Goal: Information Seeking & Learning: Learn about a topic

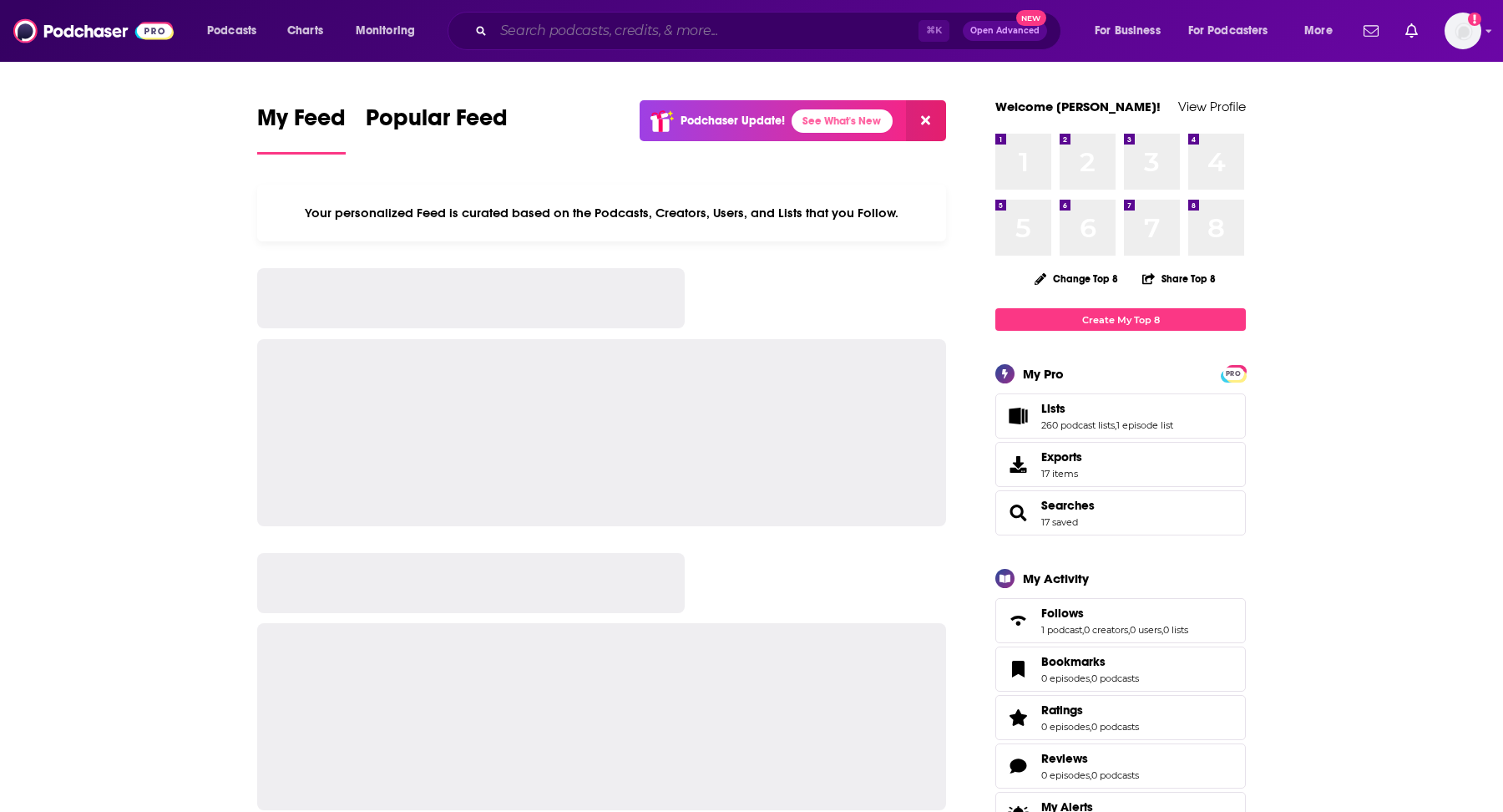
click at [638, 24] on input "Search podcasts, credits, & more..." at bounding box center [706, 31] width 425 height 27
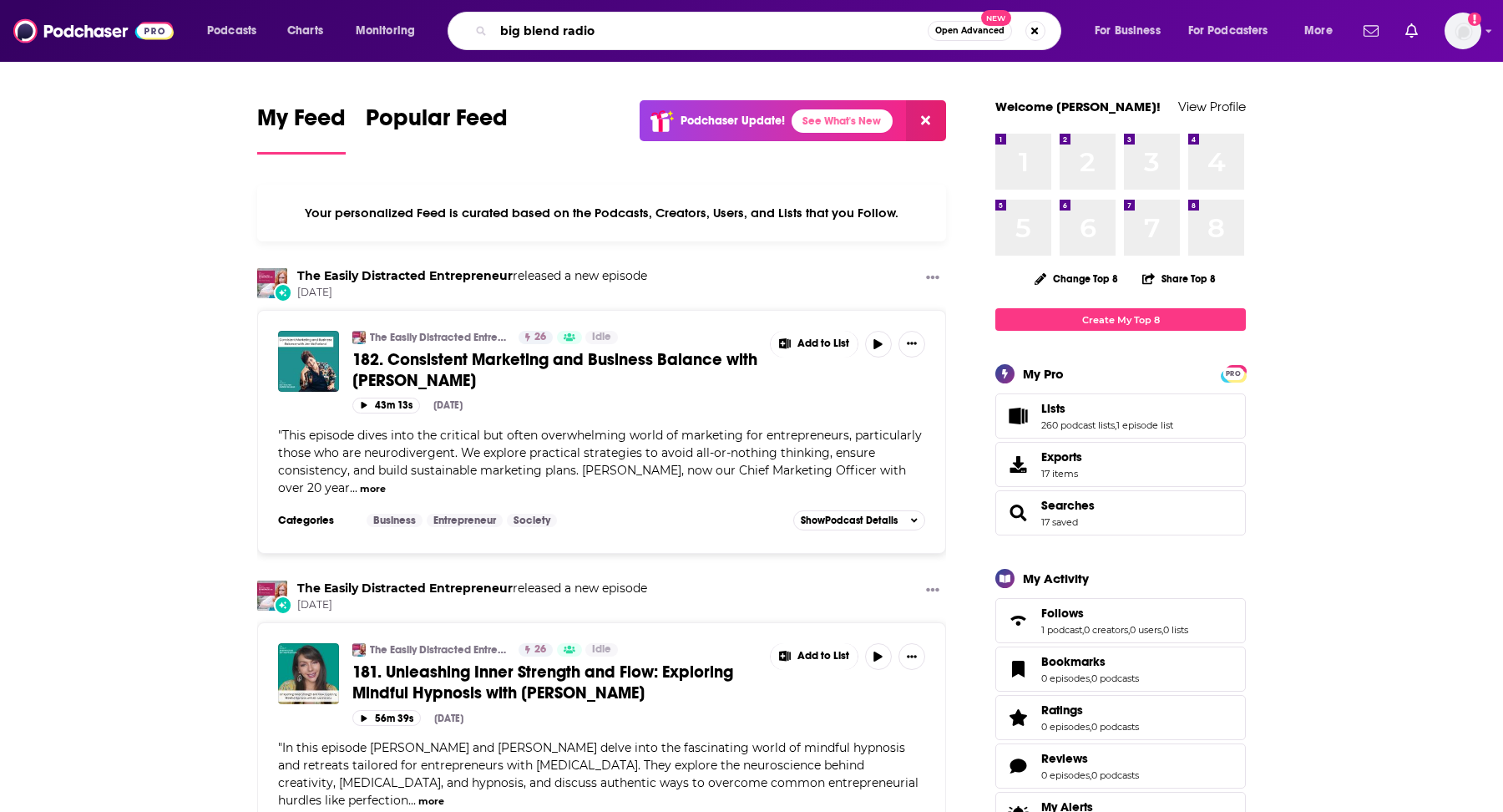
type input "big blend radio"
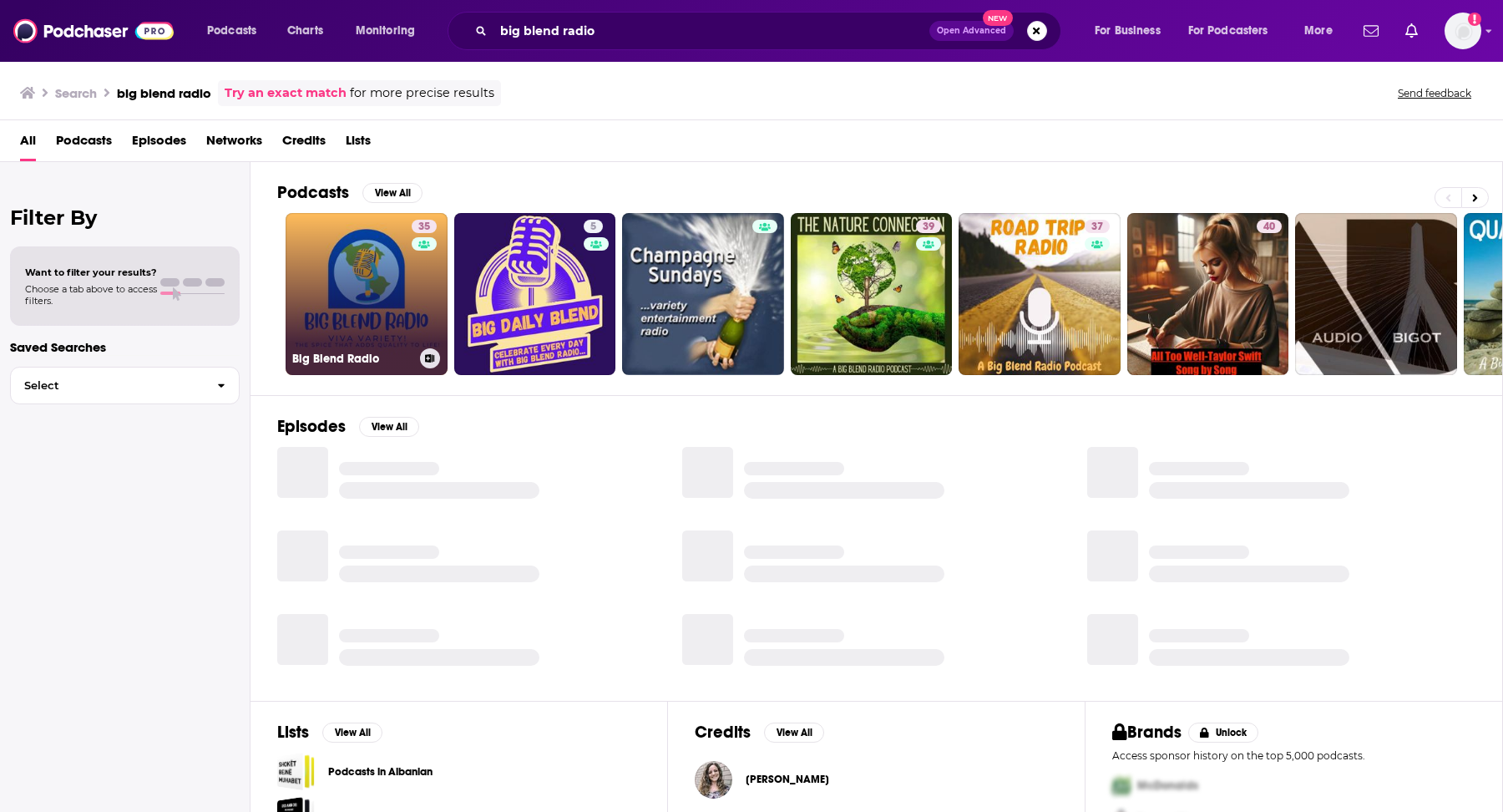
click at [367, 295] on link "35 Big Blend Radio" at bounding box center [366, 294] width 162 height 162
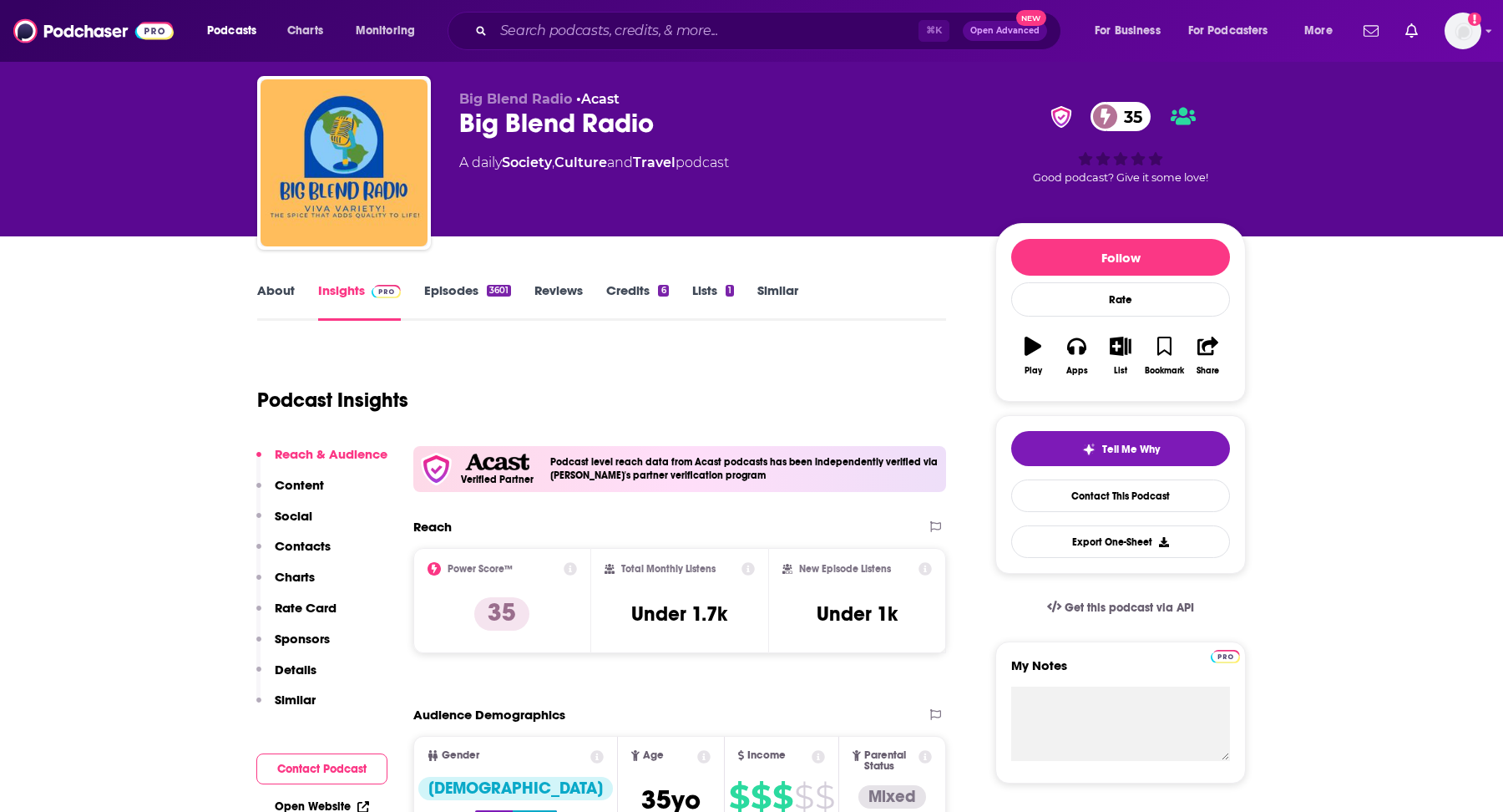
scroll to position [39, 0]
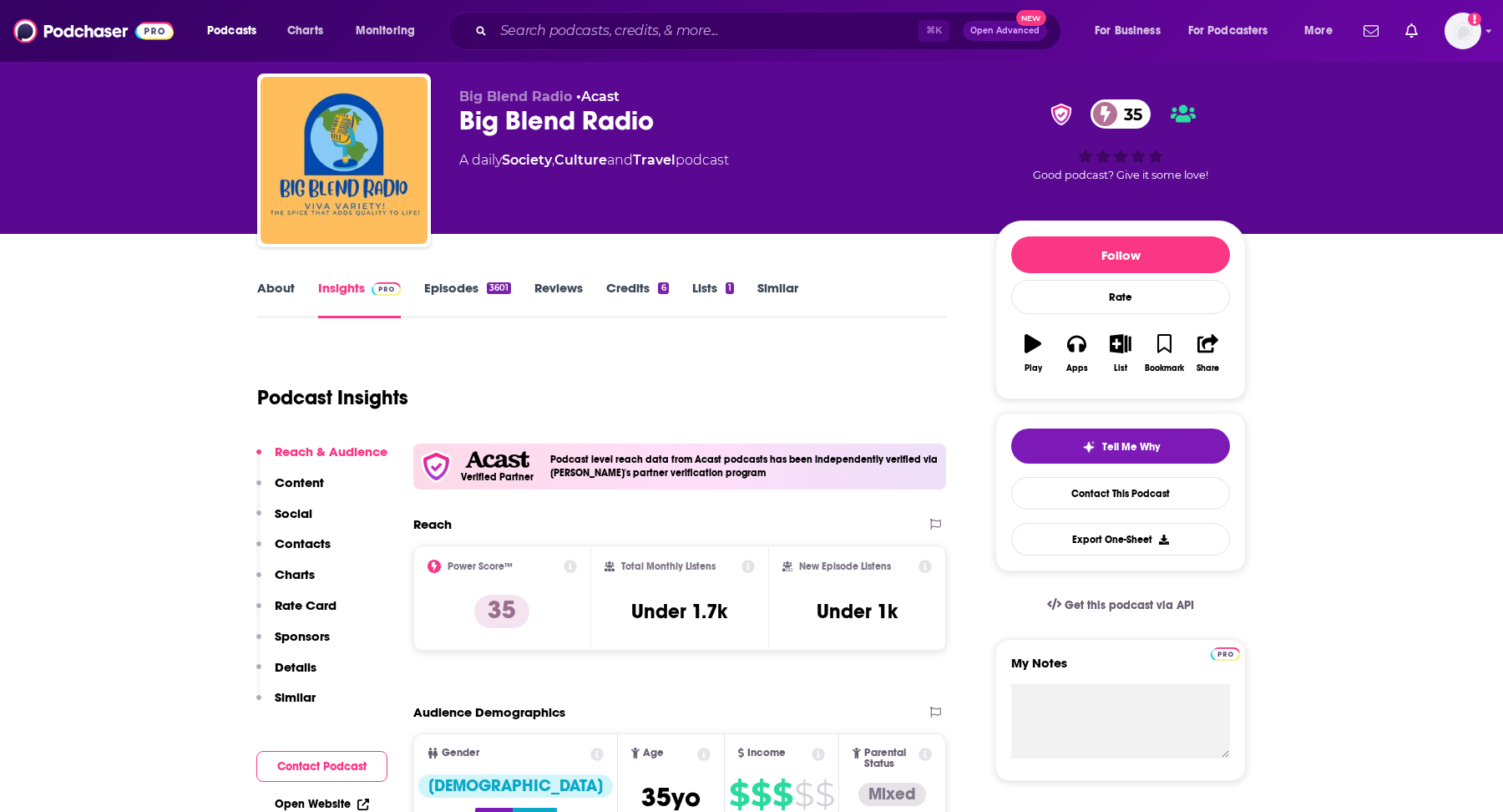
click at [749, 560] on icon at bounding box center [748, 566] width 13 height 13
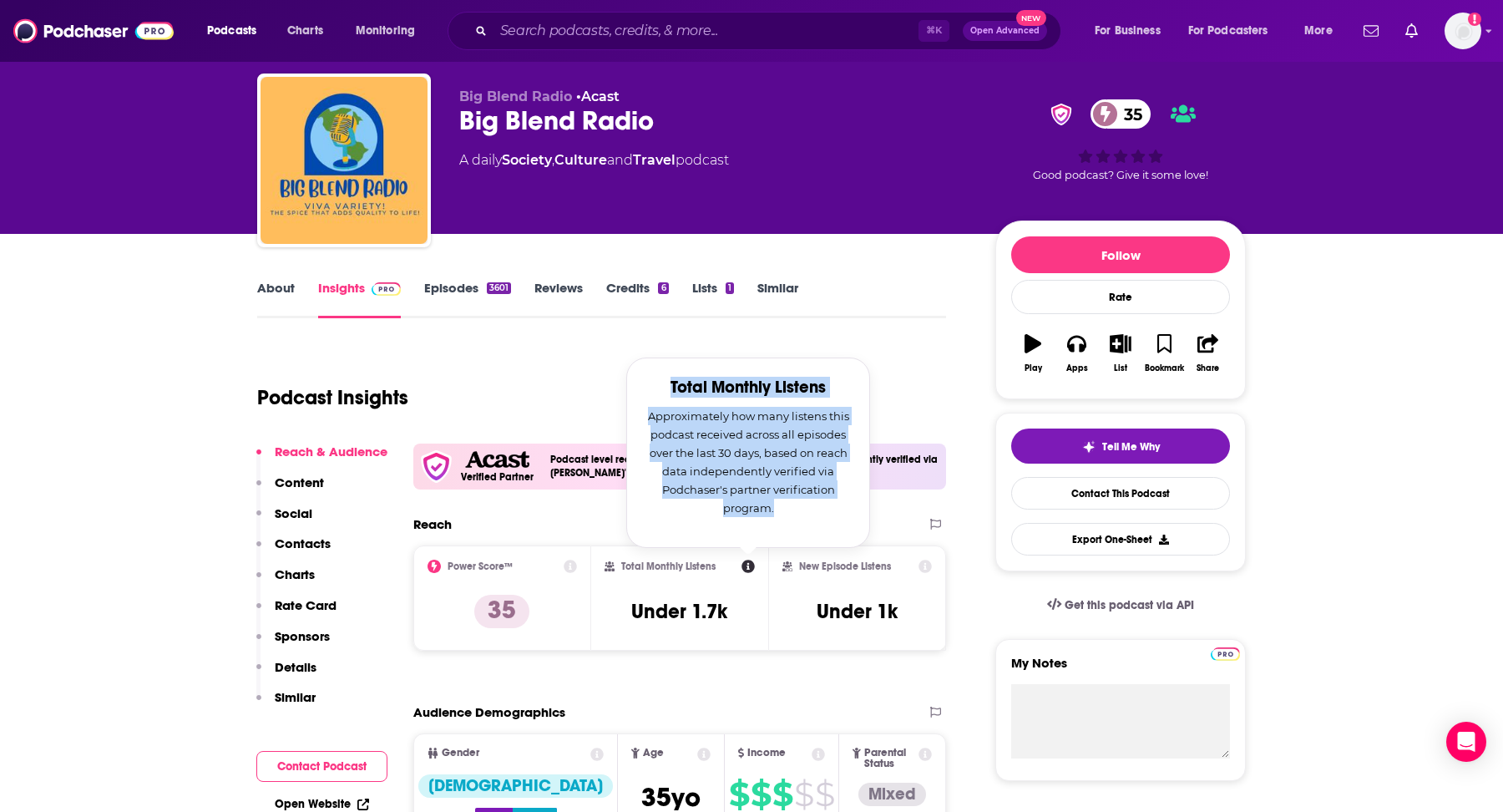
drag, startPoint x: 669, startPoint y: 382, endPoint x: 789, endPoint y: 510, distance: 175.5
click at [789, 510] on div "Total Monthly Listens Approximately how many listens this podcast received acro…" at bounding box center [748, 453] width 202 height 149
copy div "Total Monthly Listens Approximately how many listens this podcast received acro…"
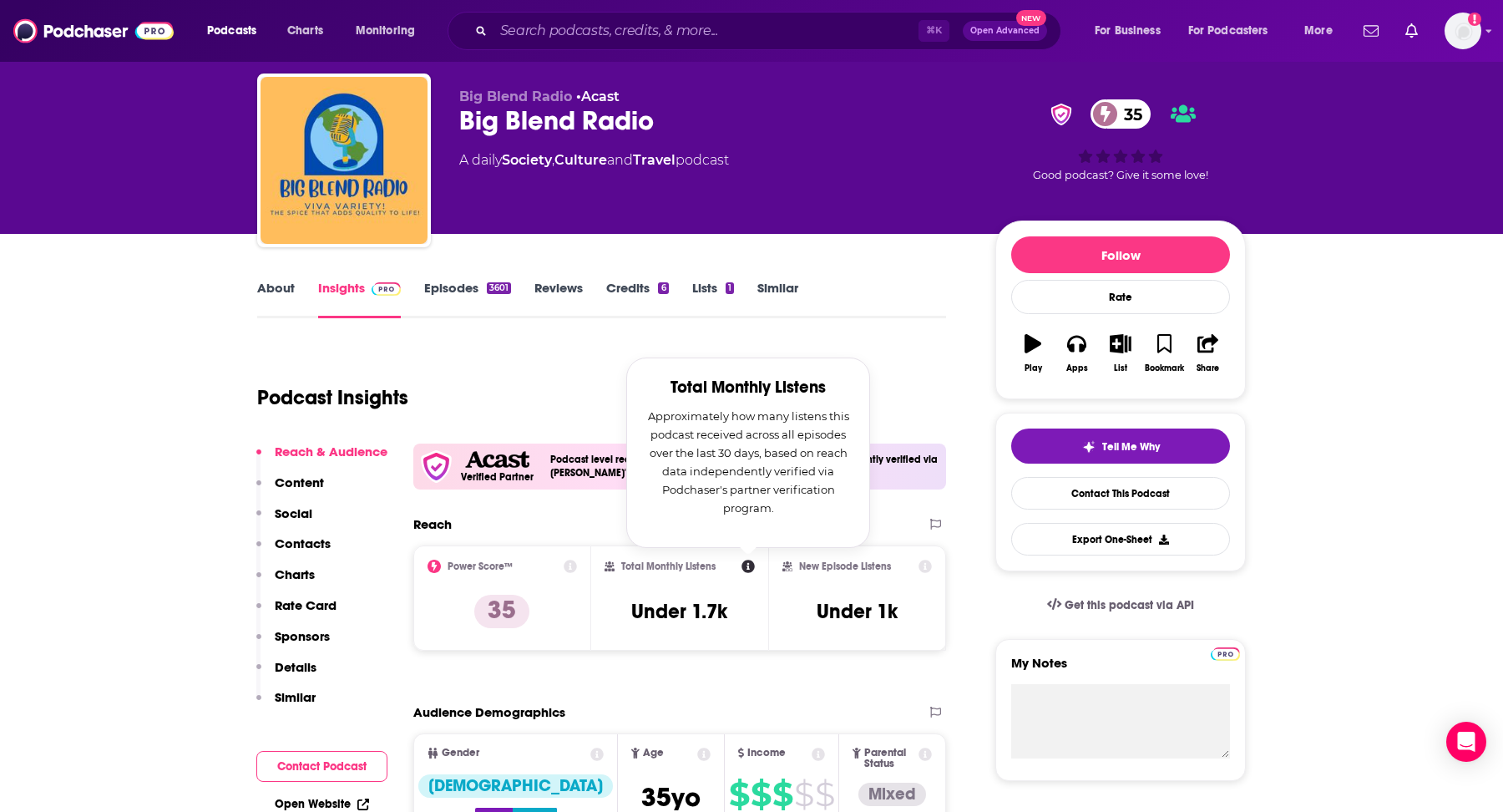
click at [584, 350] on div "Podcast Insights" at bounding box center [595, 387] width 676 height 85
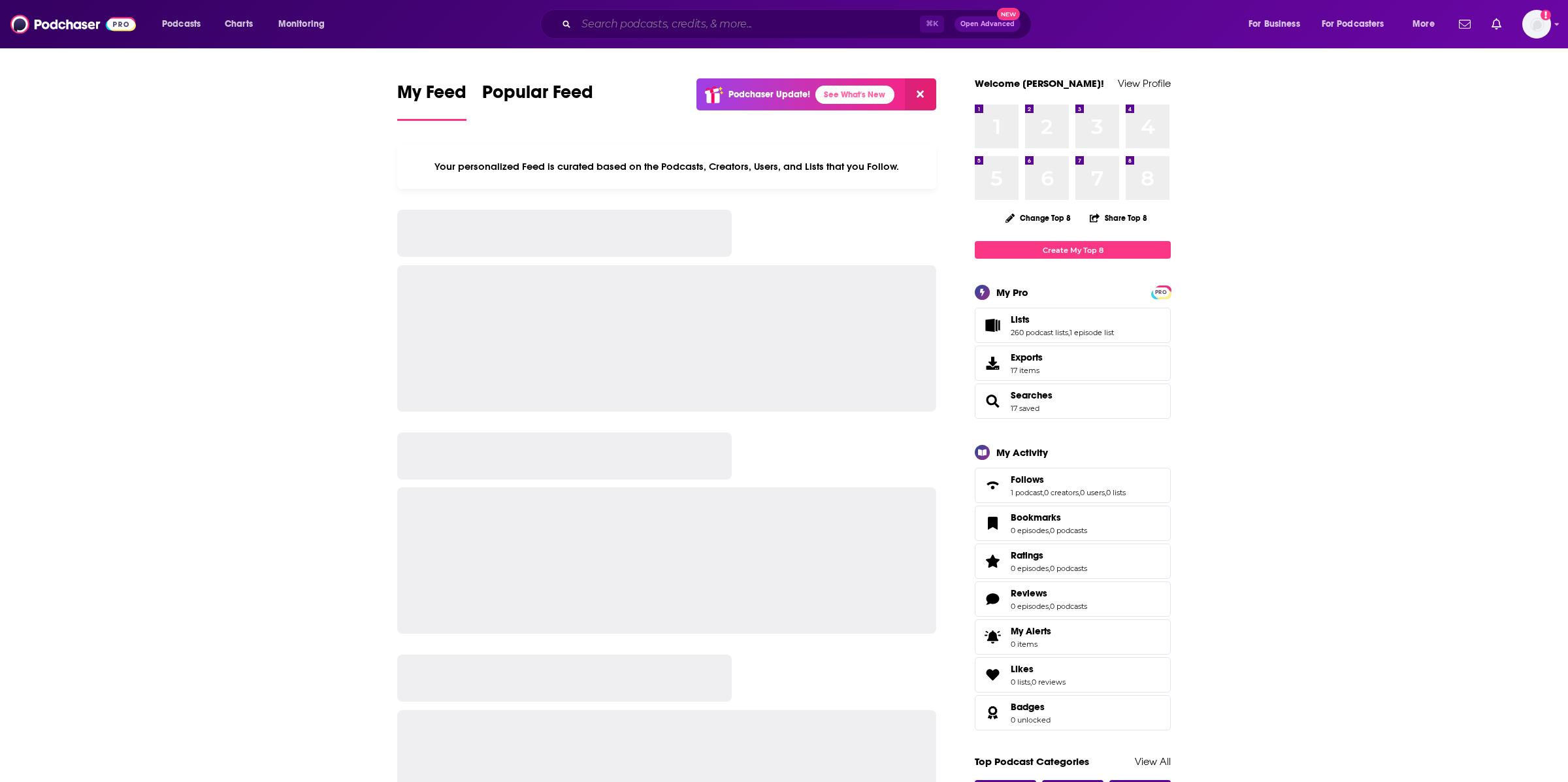
click at [848, 16] on input "Search podcasts, credits, & more..." at bounding box center [748, 24] width 344 height 21
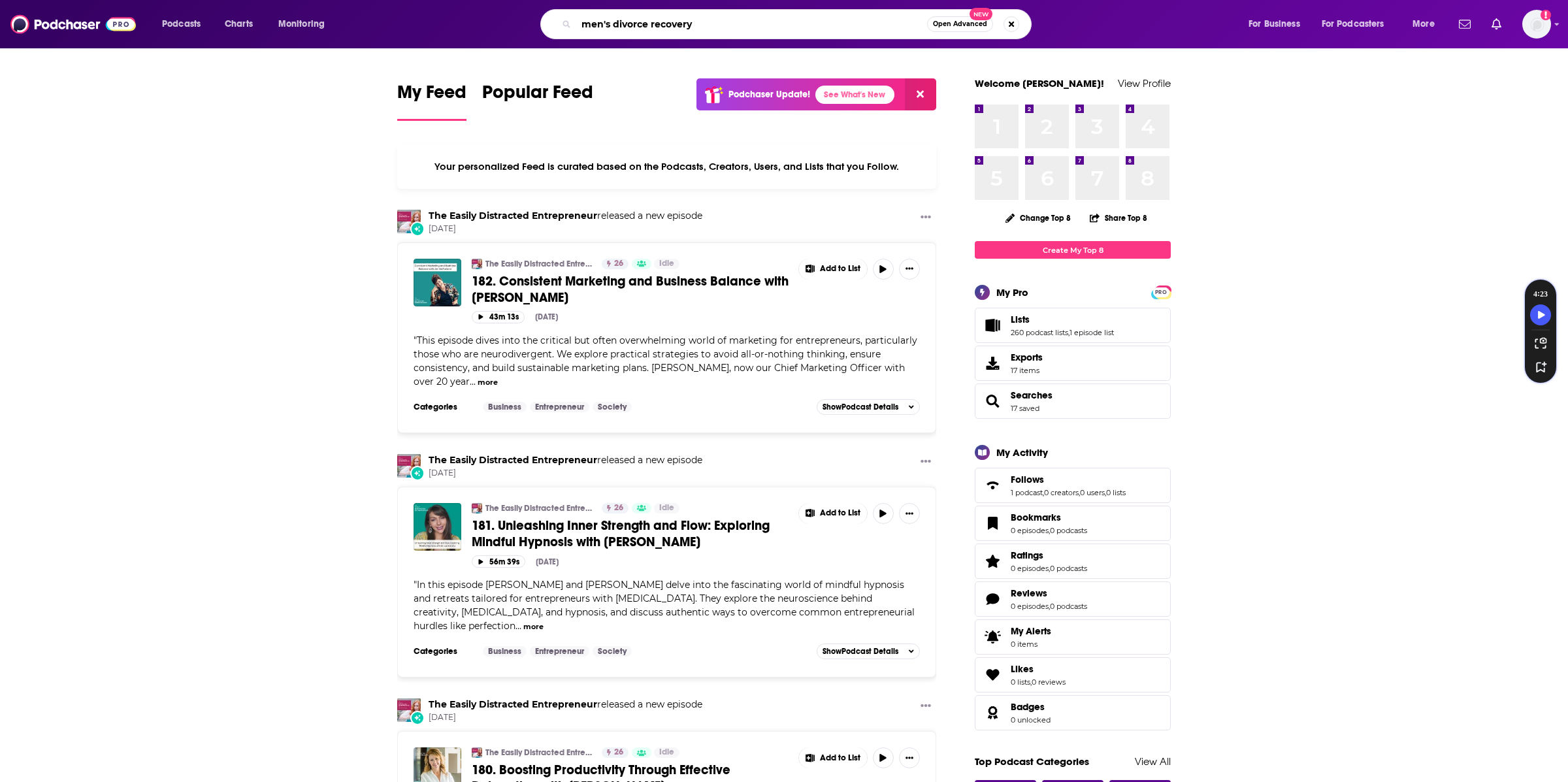
type input "men's divorce recovery"
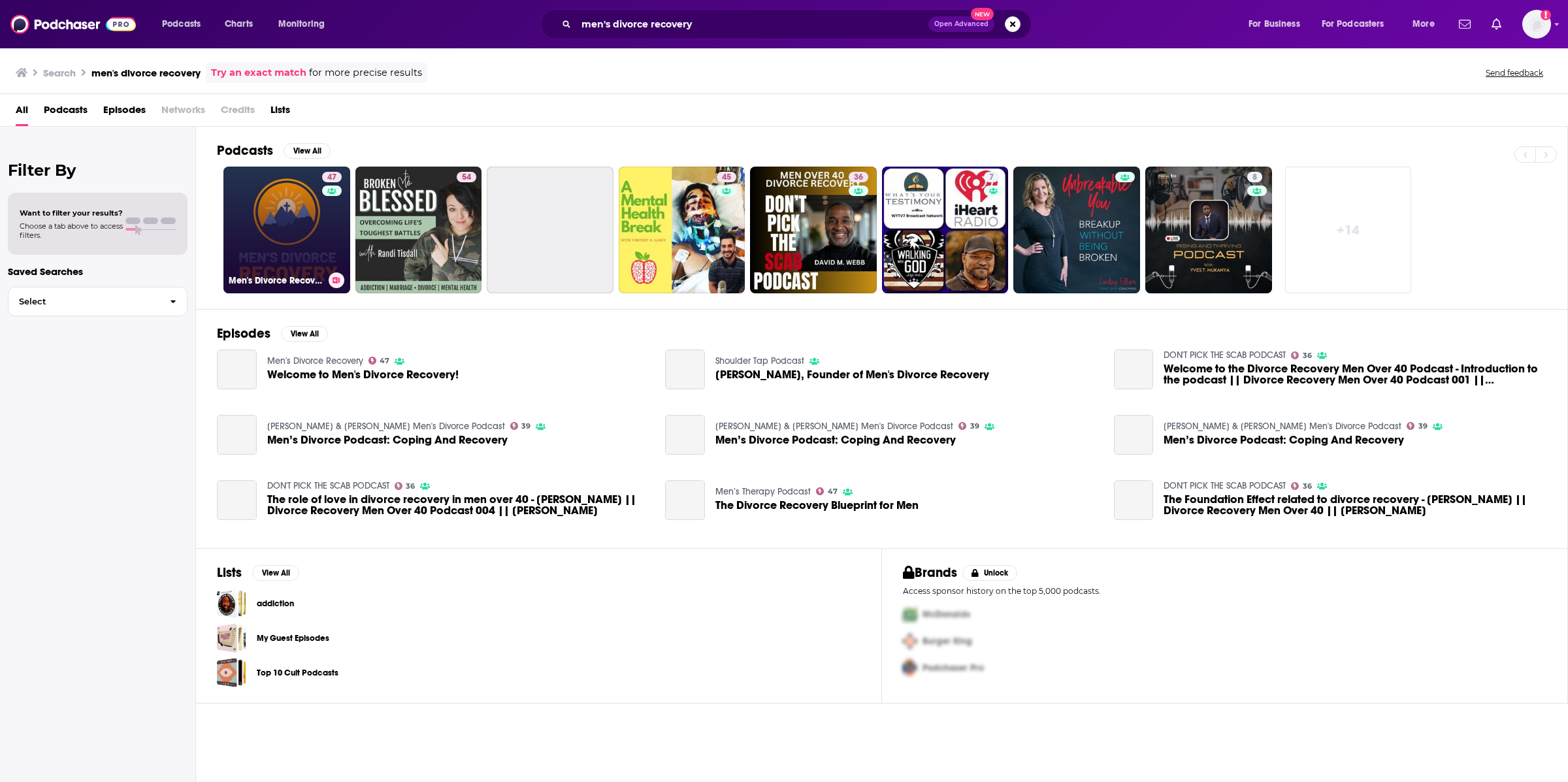
click at [303, 222] on link "47 Men's Divorce Recovery" at bounding box center [286, 230] width 127 height 127
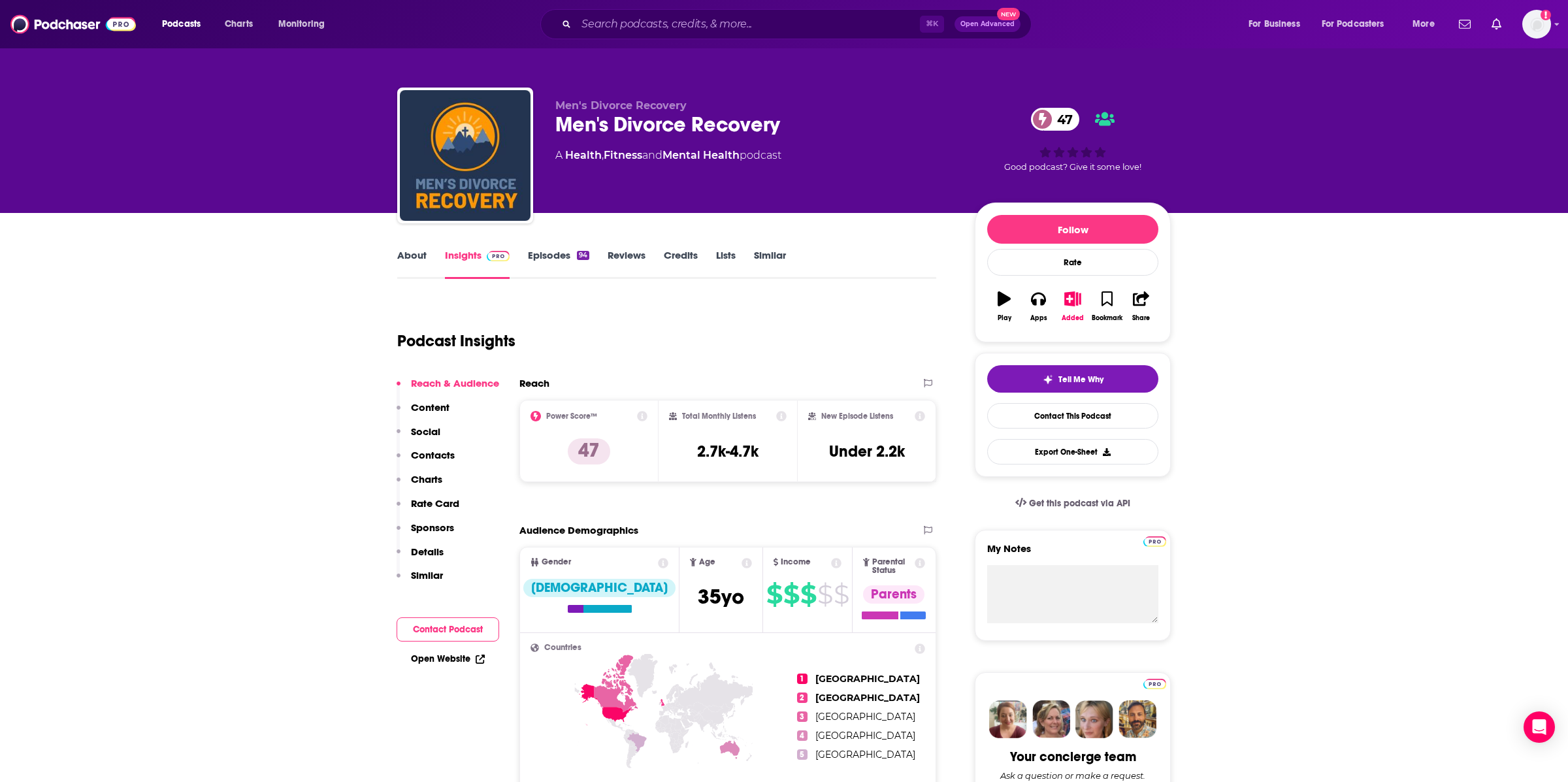
click at [410, 261] on link "About" at bounding box center [411, 264] width 30 height 30
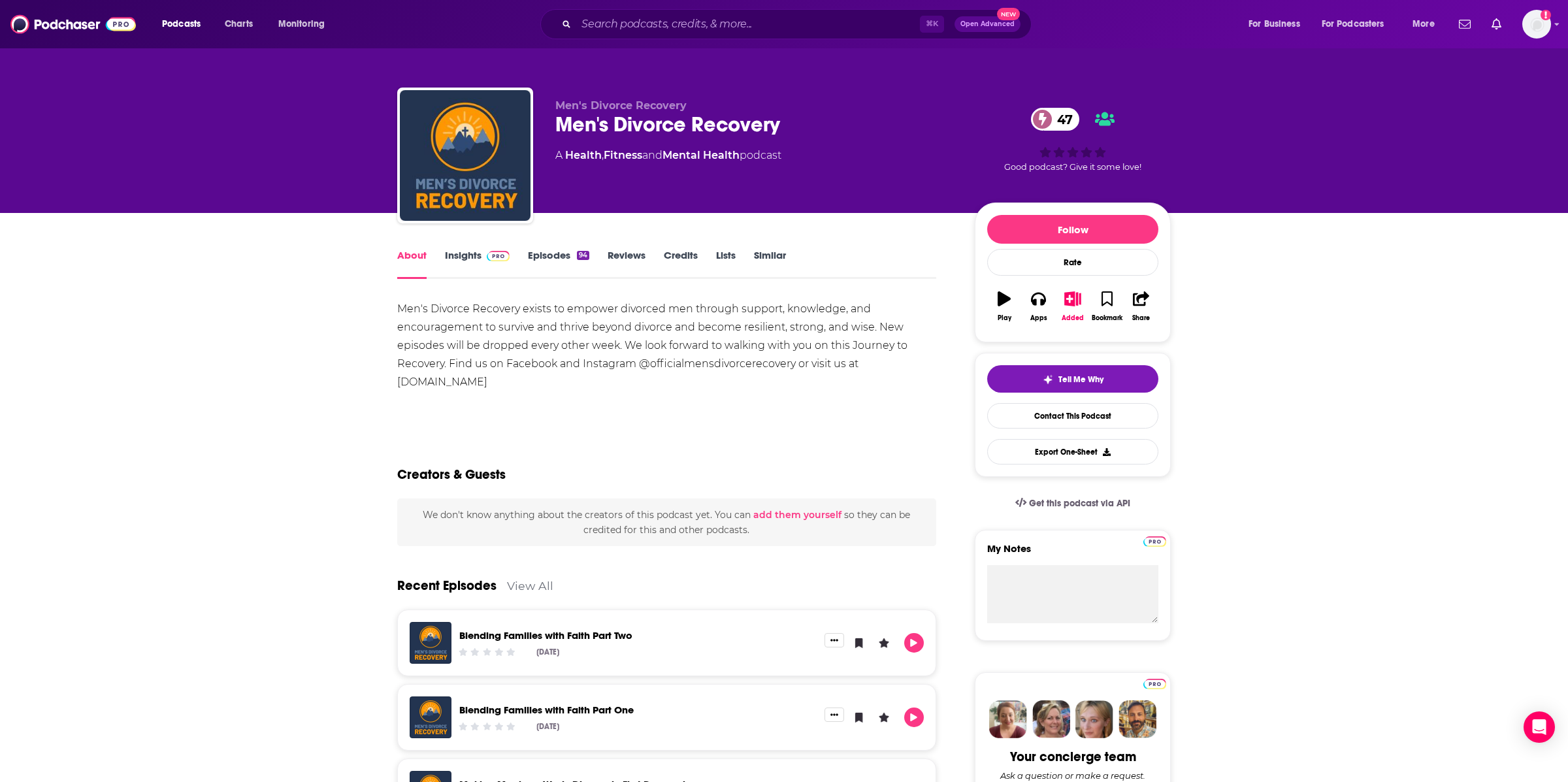
scroll to position [4, 0]
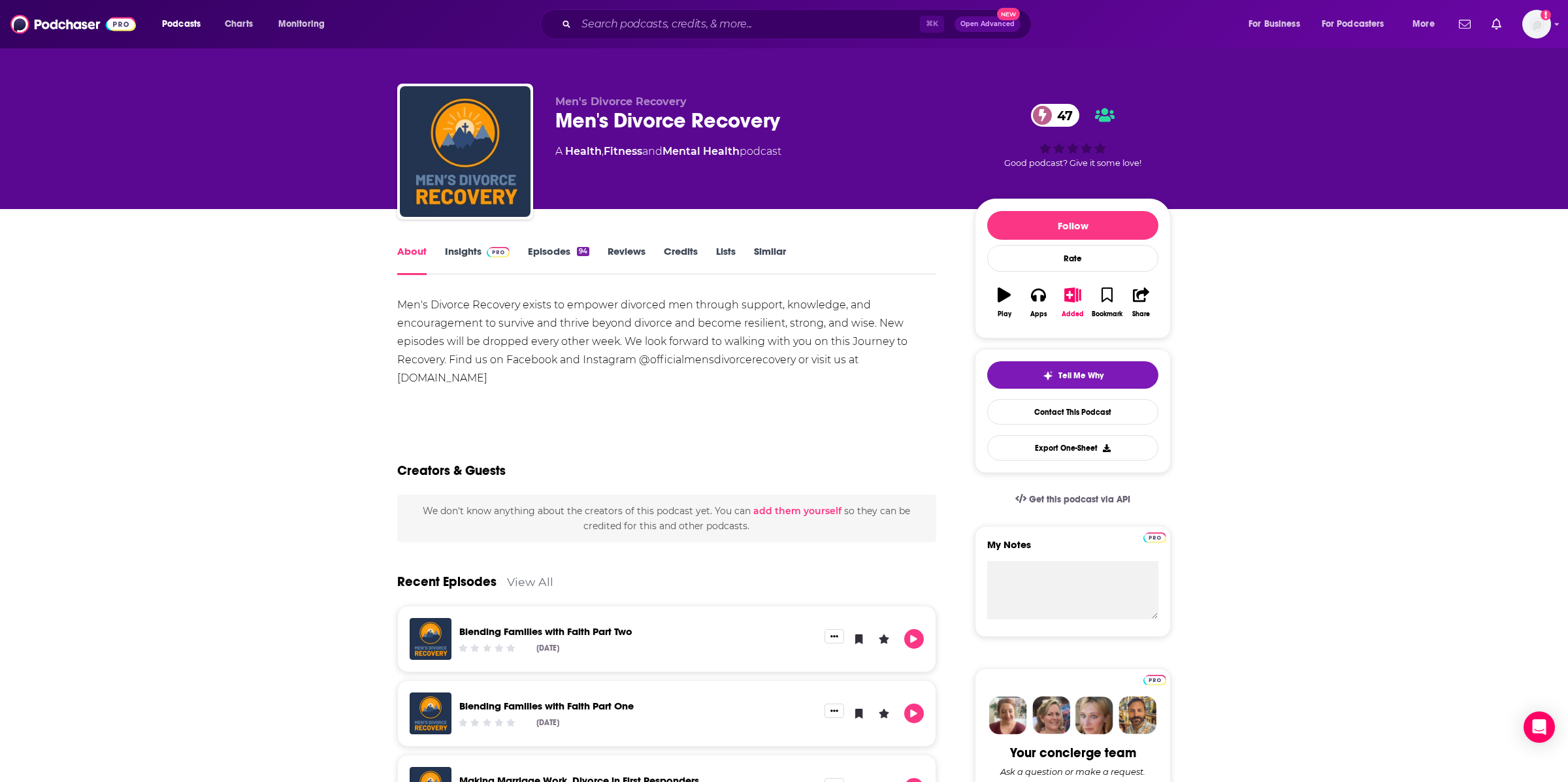
click at [473, 258] on link "Insights" at bounding box center [477, 260] width 65 height 30
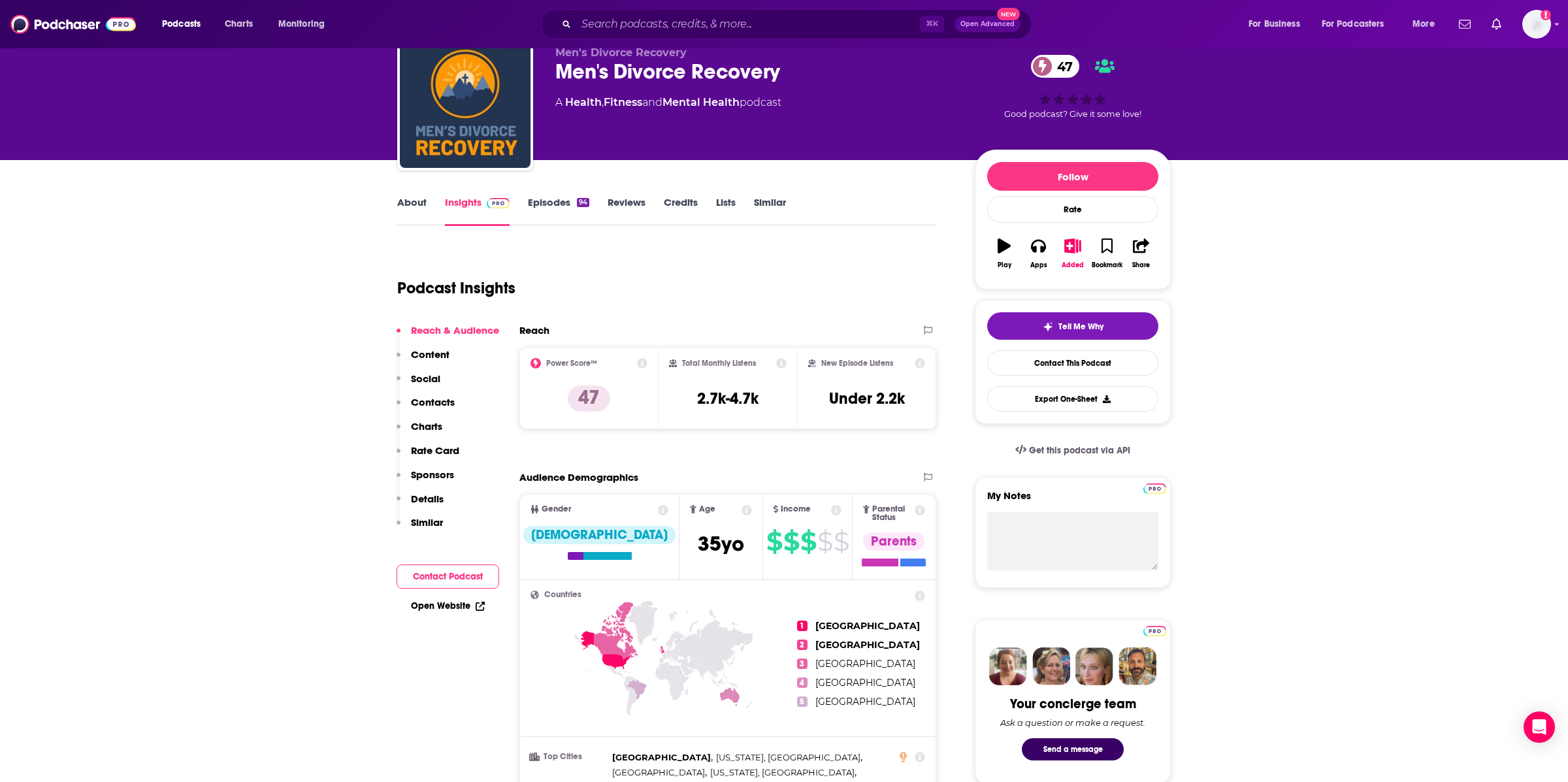
scroll to position [40, 0]
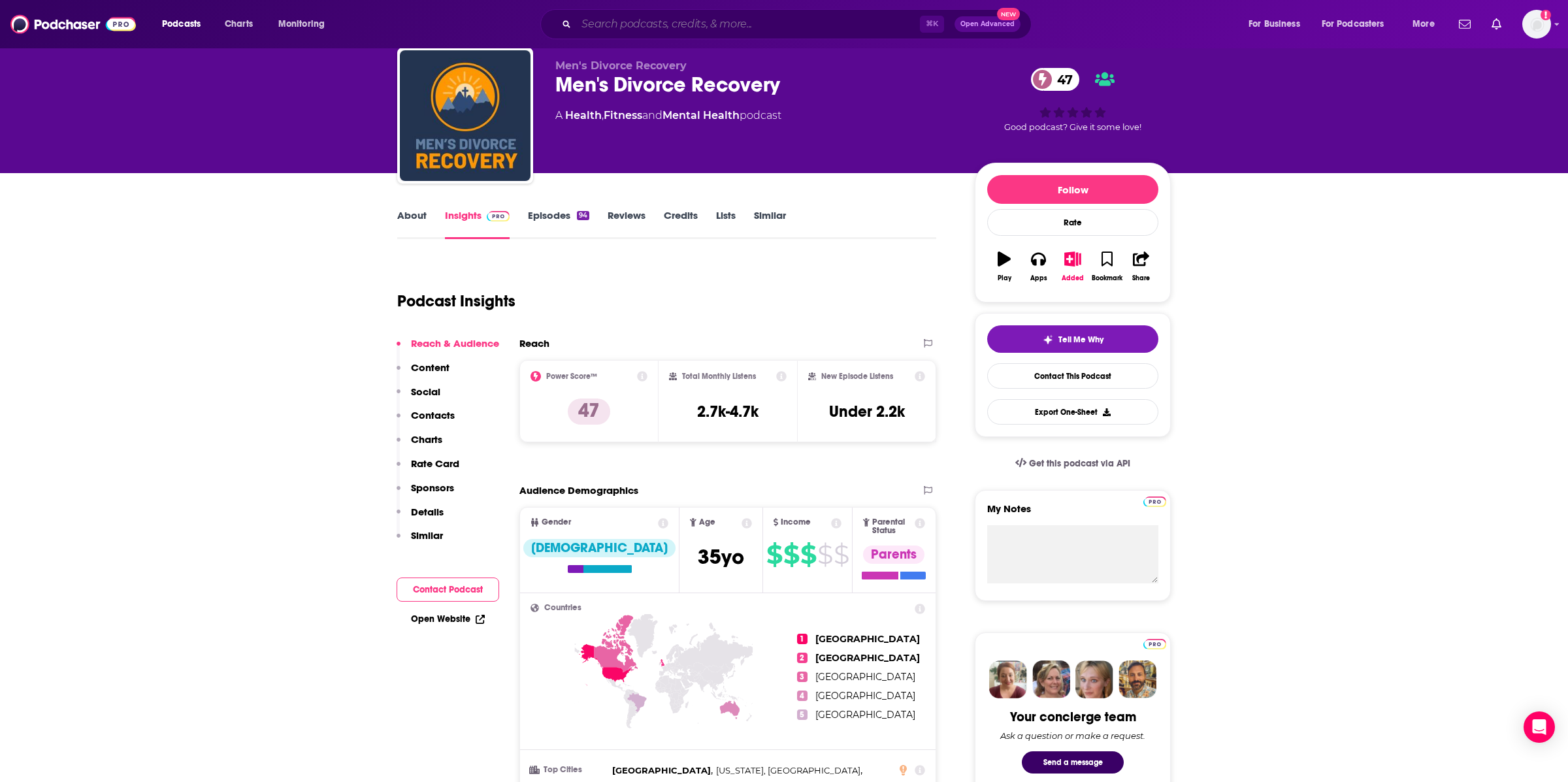
click at [803, 20] on input "Search podcasts, credits, & more..." at bounding box center [748, 24] width 344 height 21
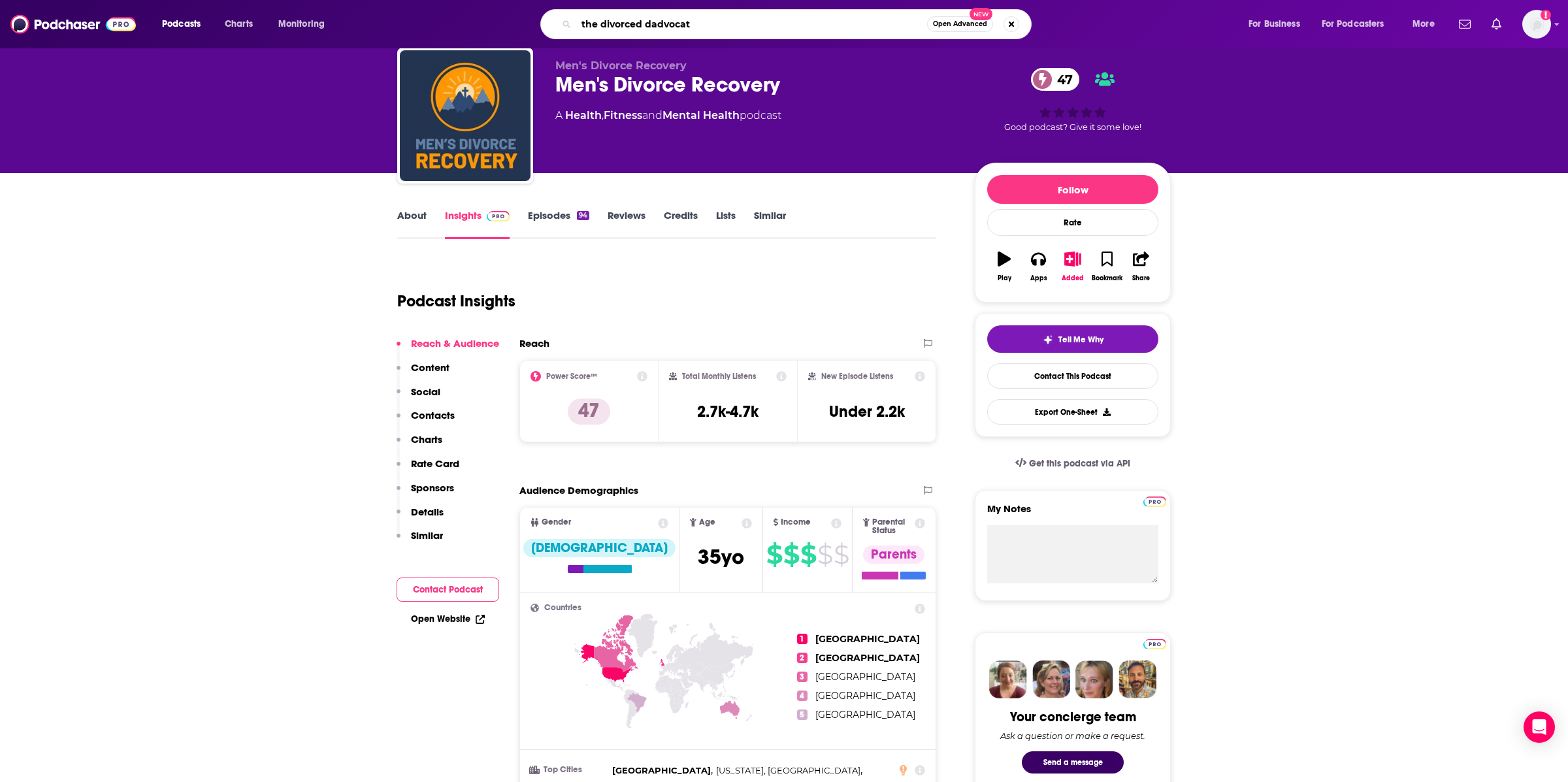
type input "the divorced dadvocate"
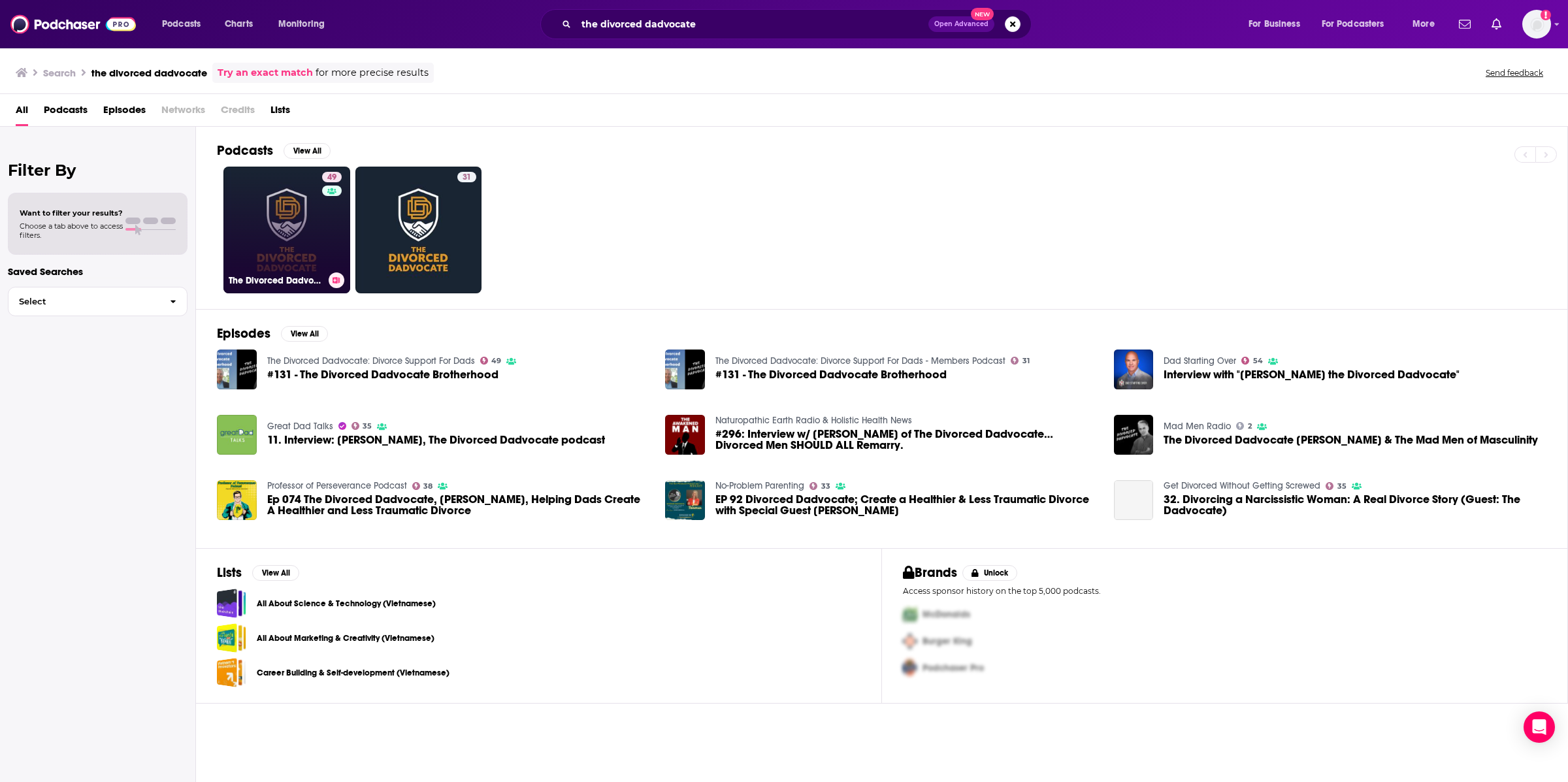
click at [323, 228] on div "49" at bounding box center [333, 222] width 23 height 101
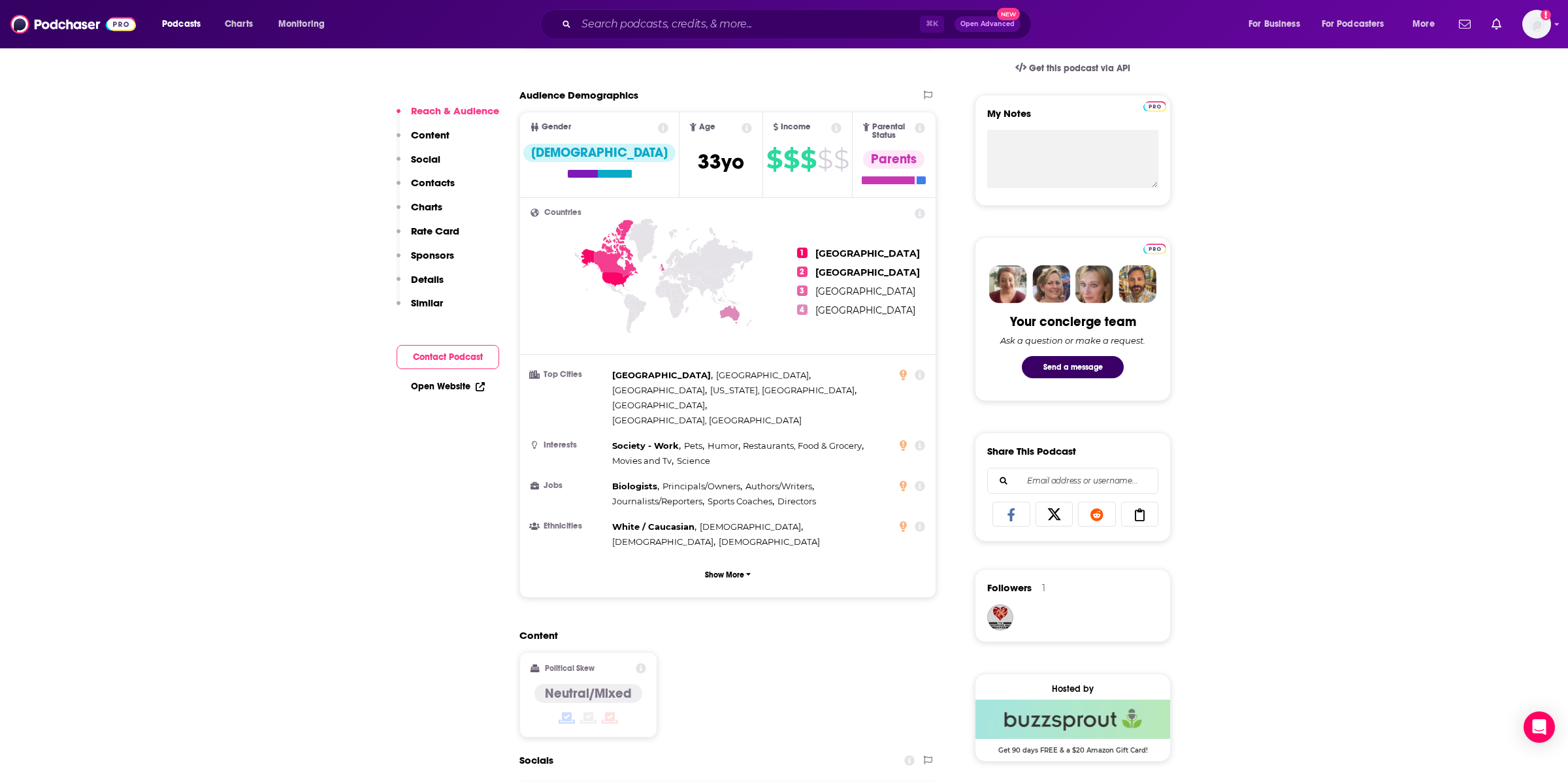
scroll to position [843, 0]
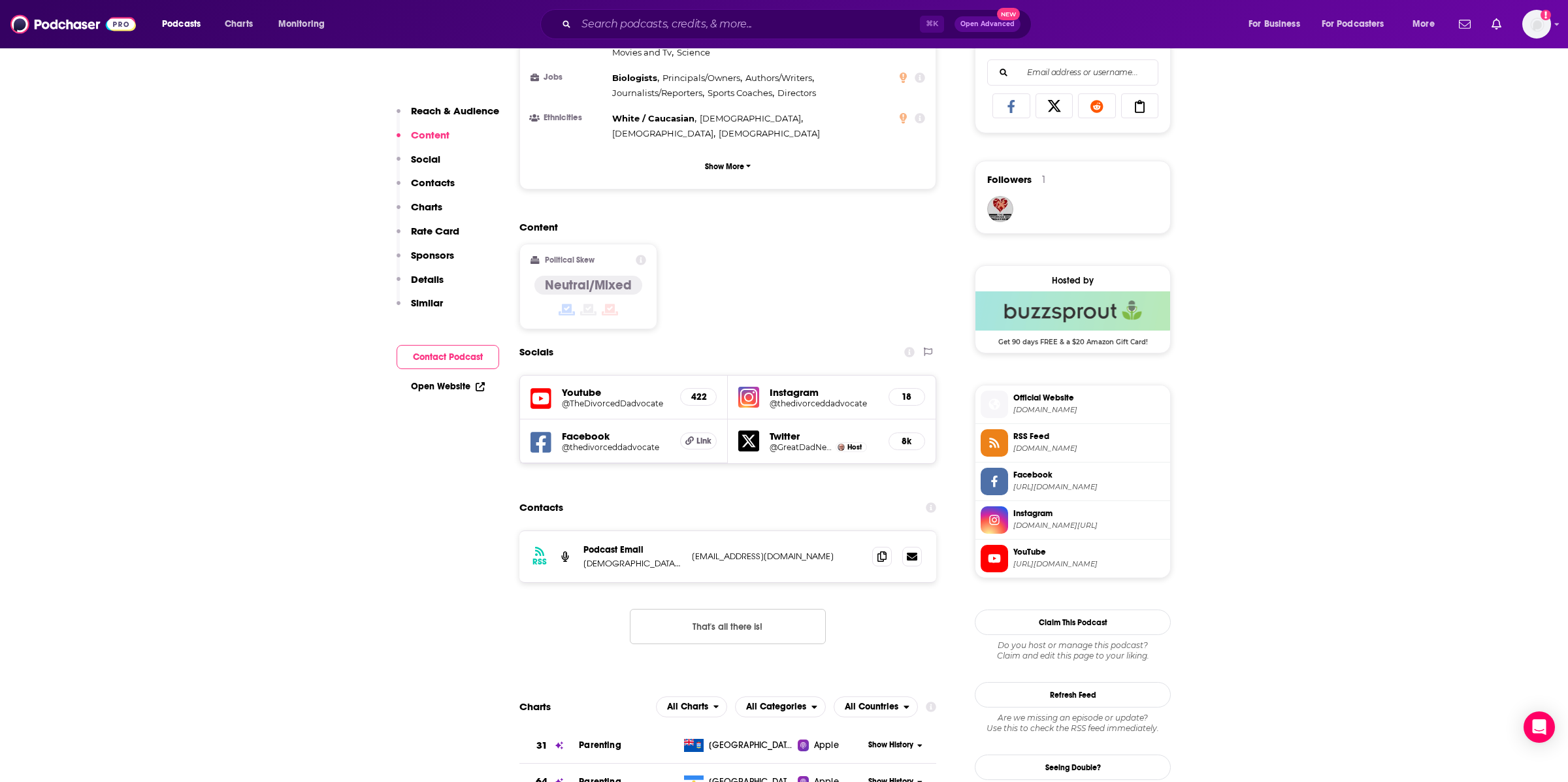
click at [812, 37] on div "⌘ K Open Advanced New" at bounding box center [786, 24] width 491 height 30
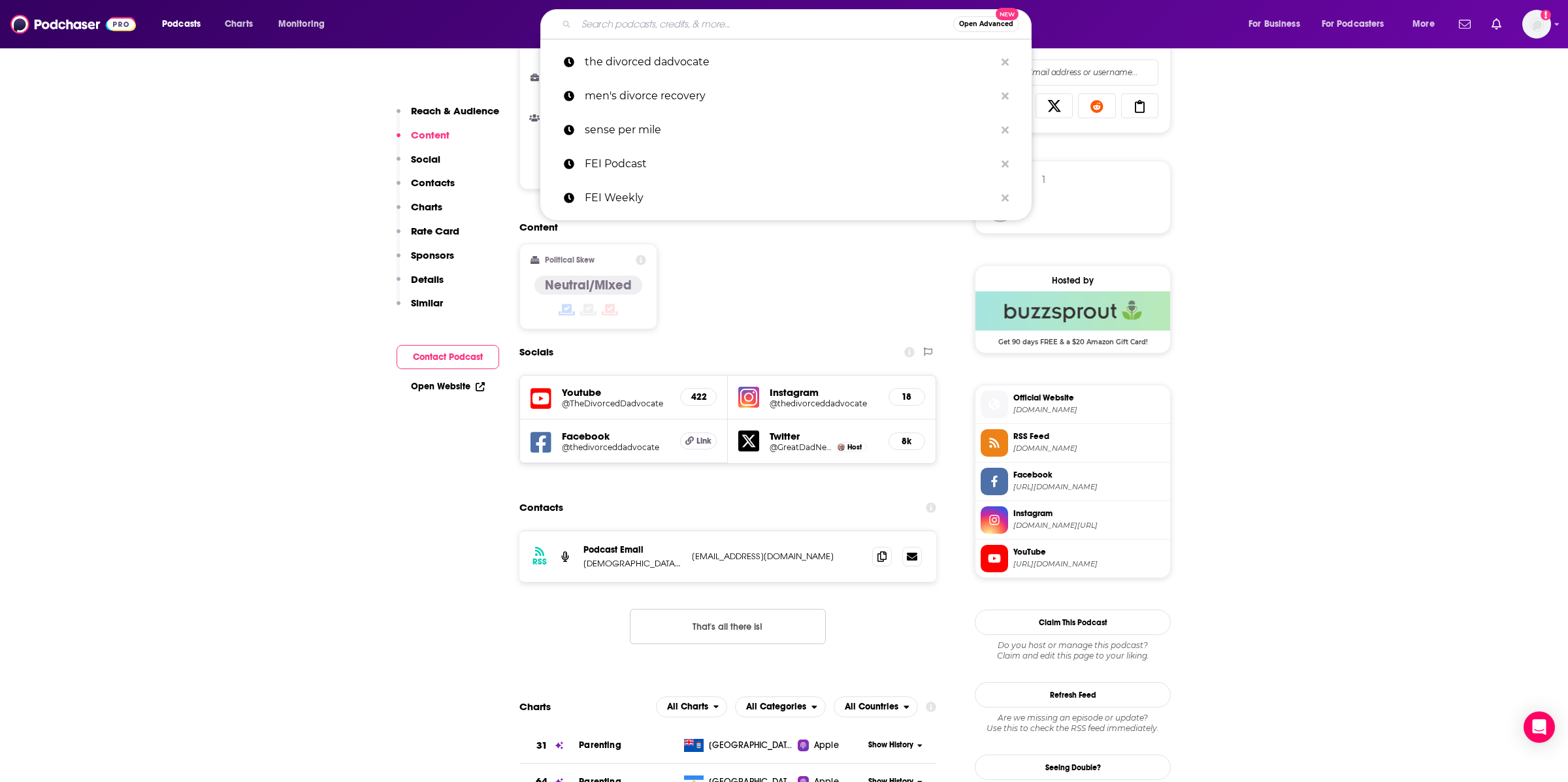
click at [810, 30] on input "Search podcasts, credits, & more..." at bounding box center [764, 24] width 377 height 21
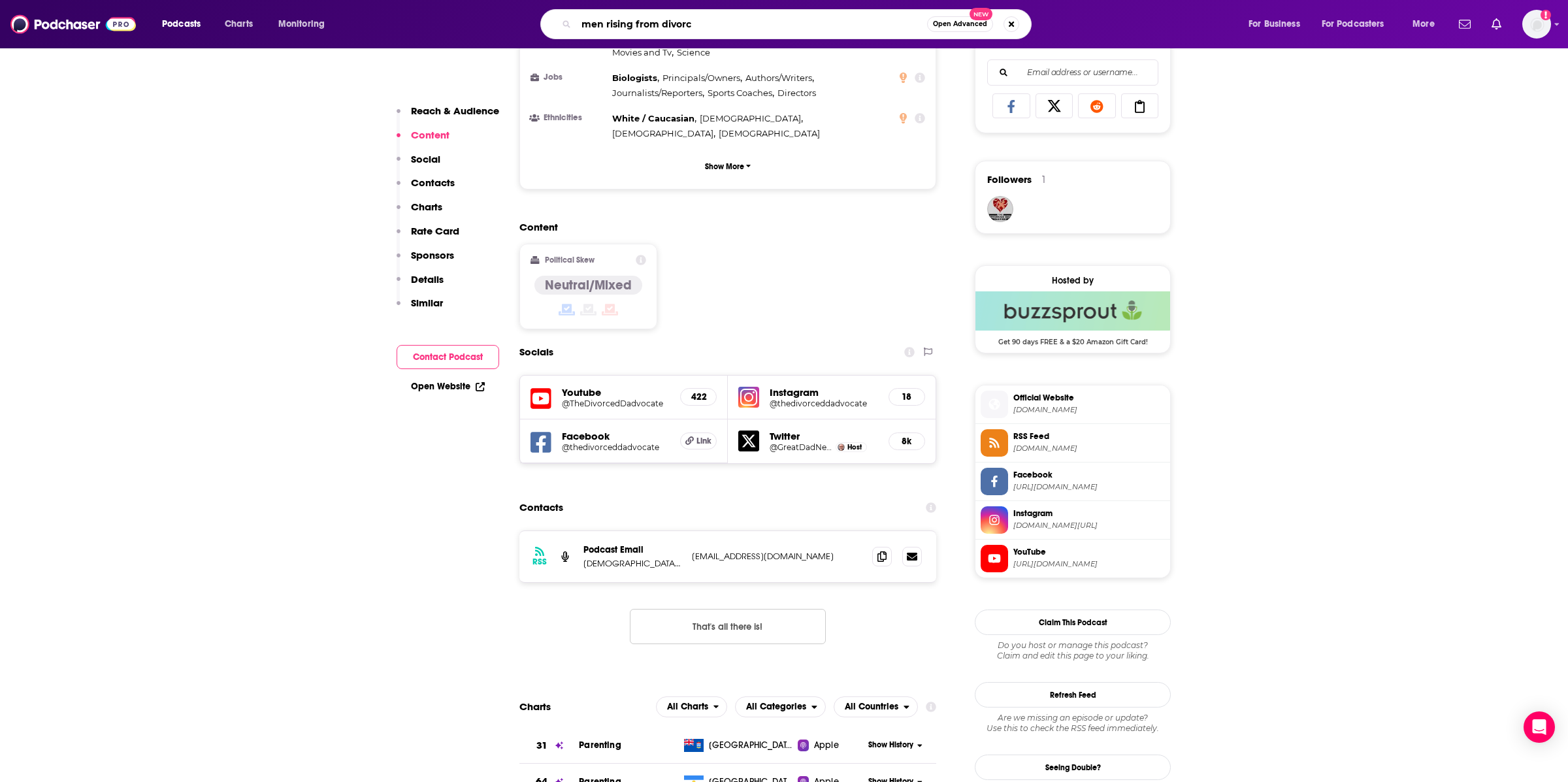
type input "men rising from divorce"
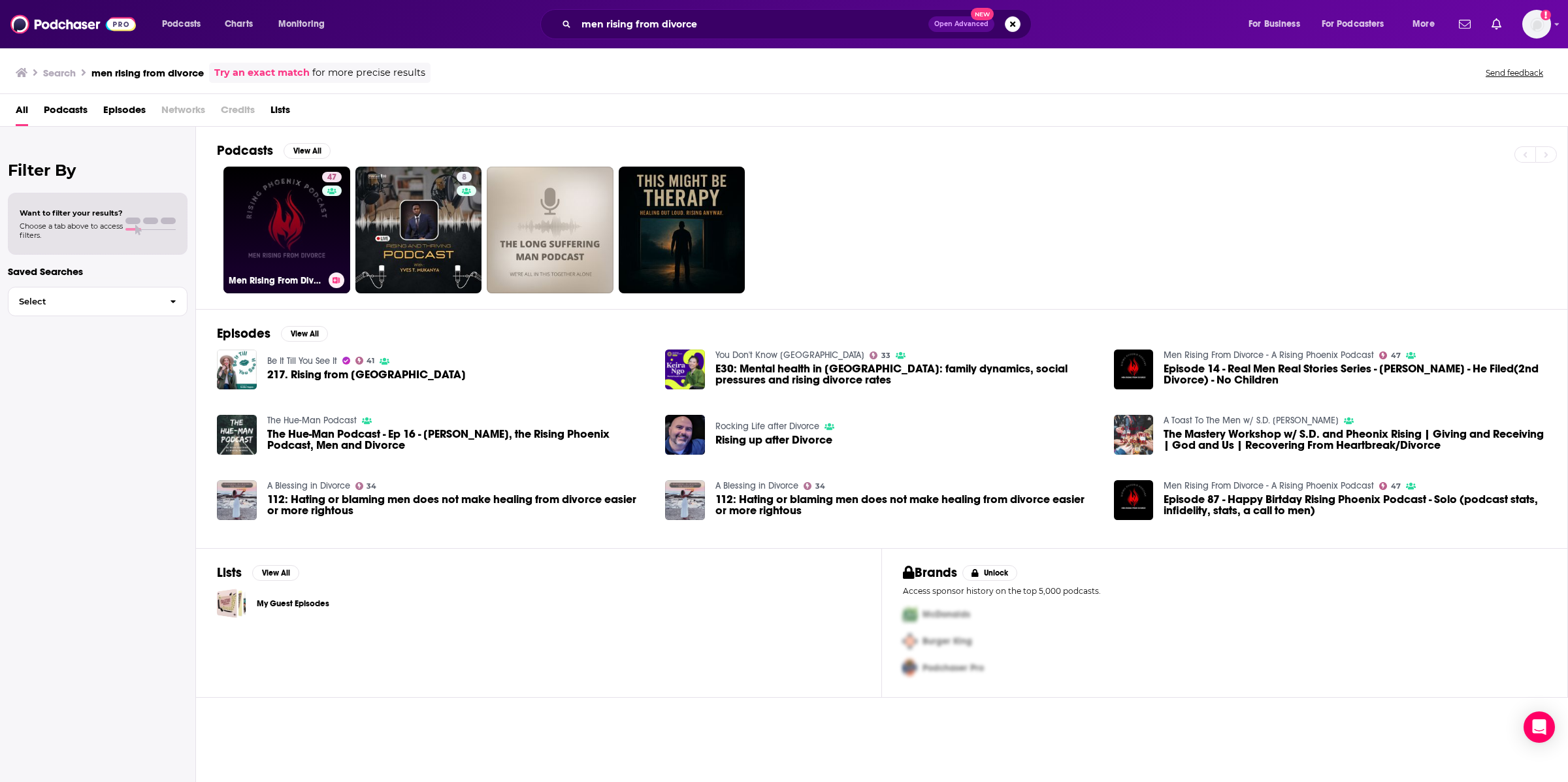
click at [305, 218] on link "47 Men Rising From Divorce - A Rising Phoenix Podcast" at bounding box center [286, 230] width 127 height 127
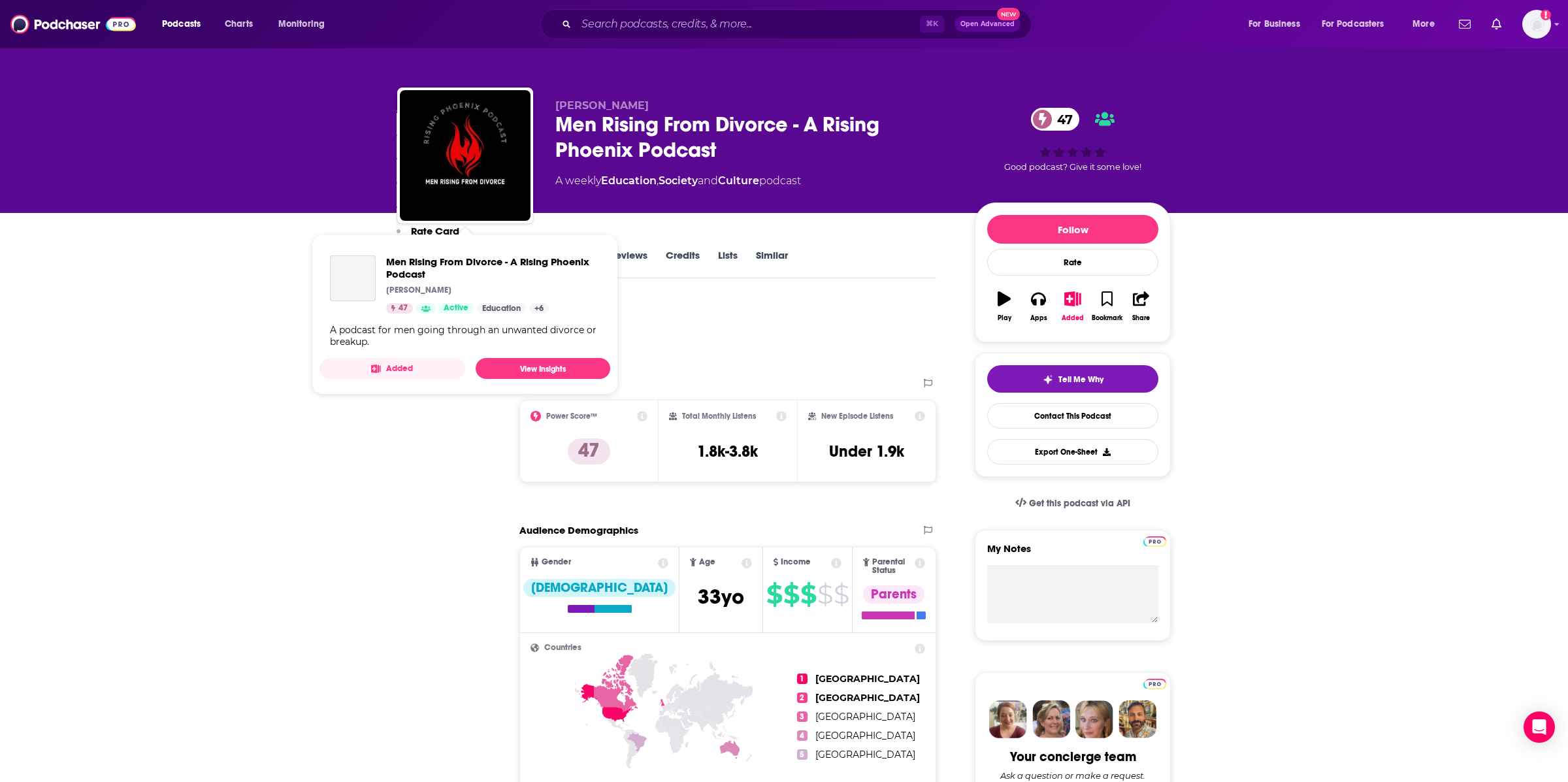
scroll to position [841, 0]
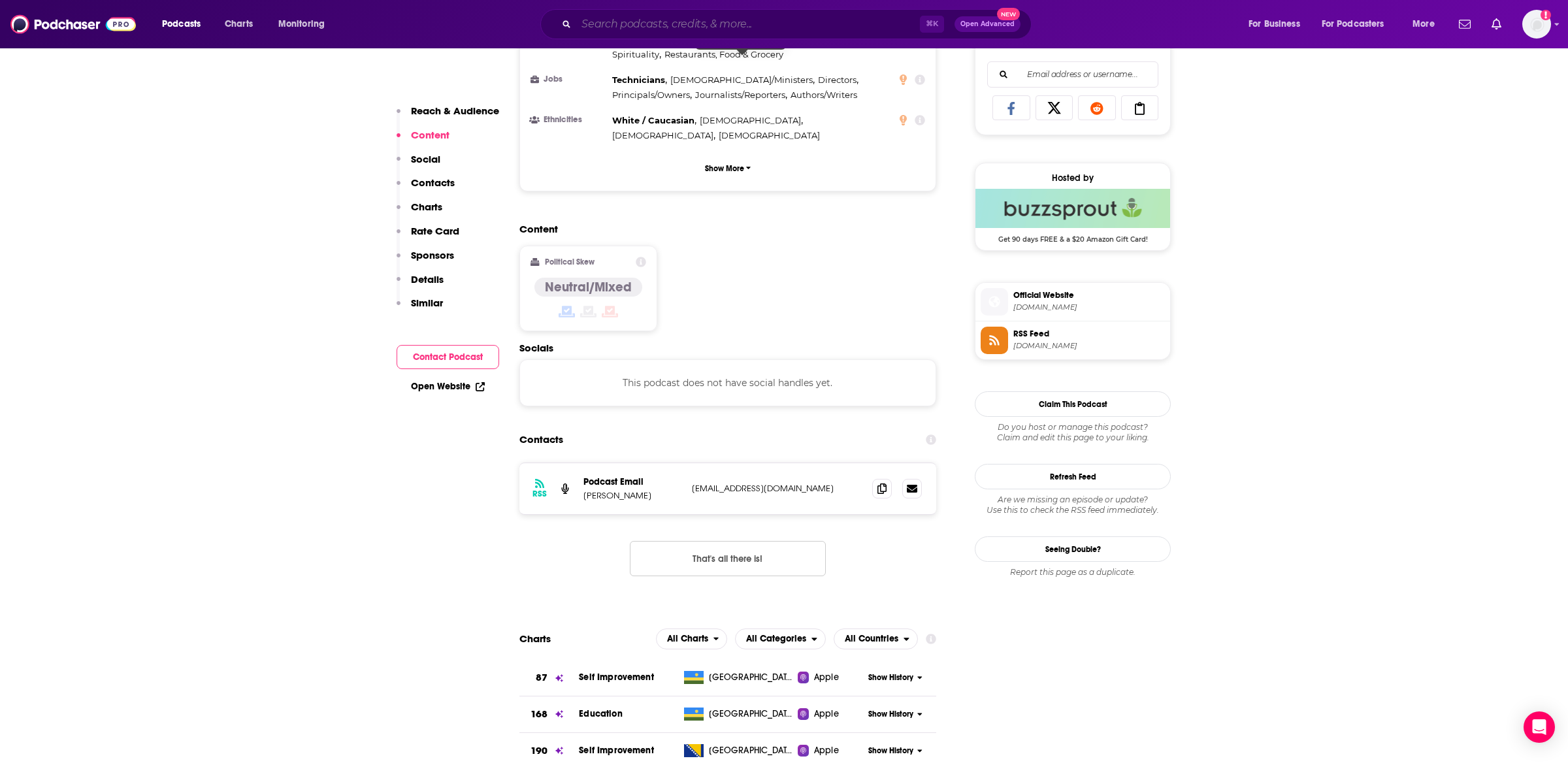
click at [745, 30] on input "Search podcasts, credits, & more..." at bounding box center [748, 24] width 344 height 21
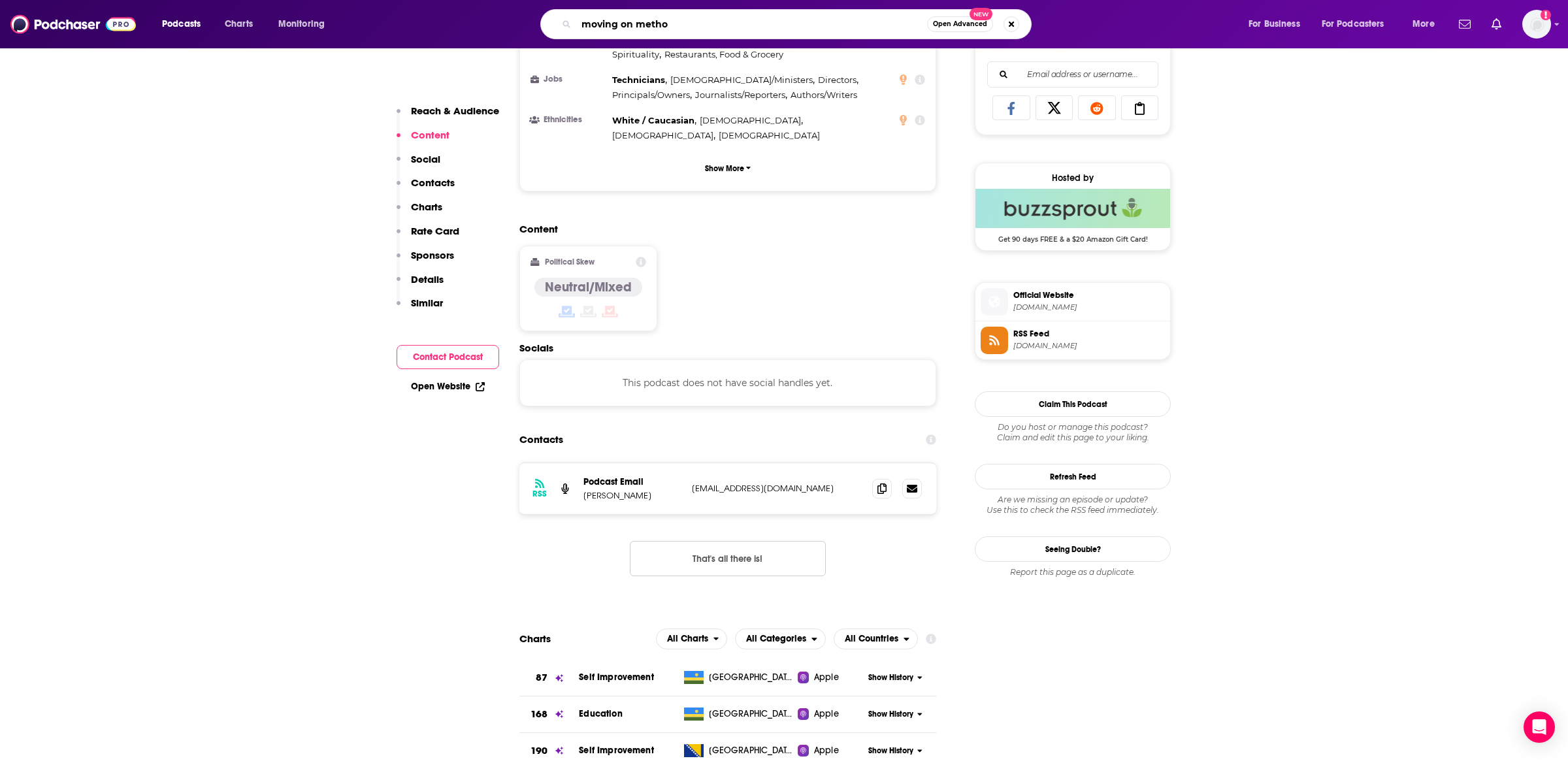
type input "moving on method"
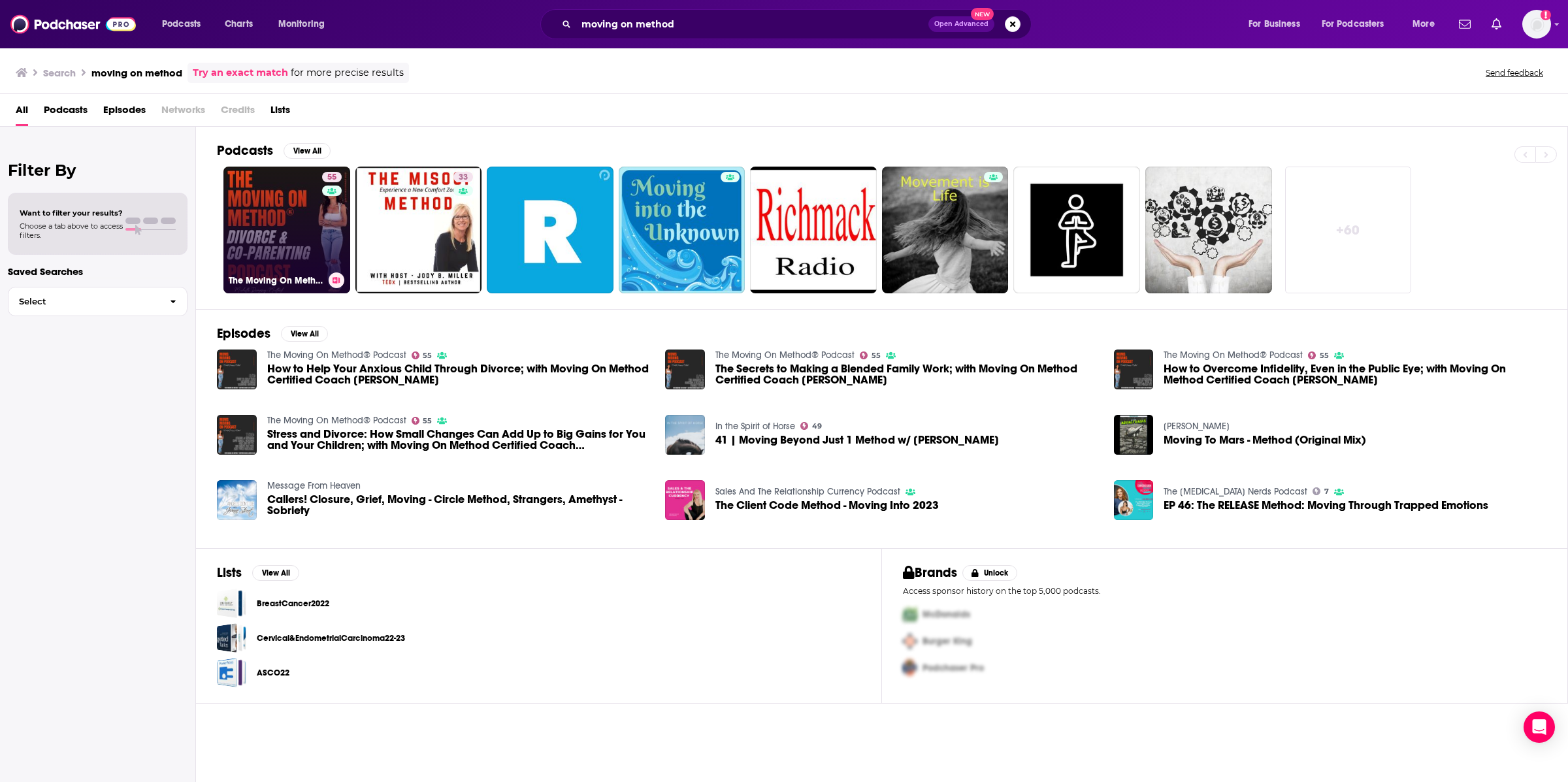
click at [298, 227] on link "55 The Moving On Method® Podcast" at bounding box center [286, 230] width 127 height 127
